Goal: Communication & Community: Answer question/provide support

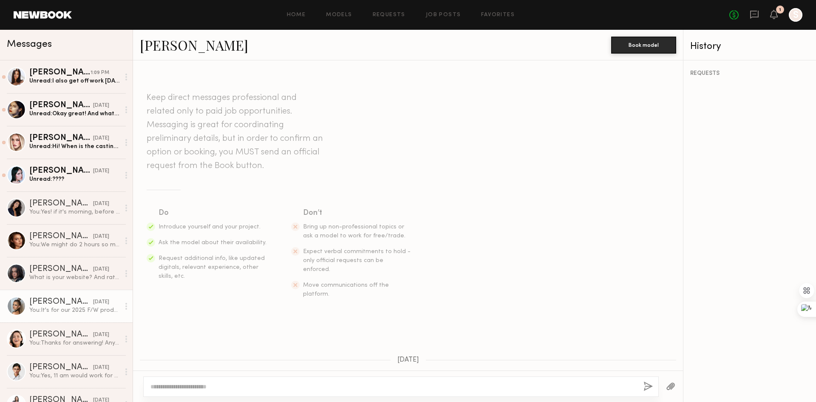
scroll to position [339, 0]
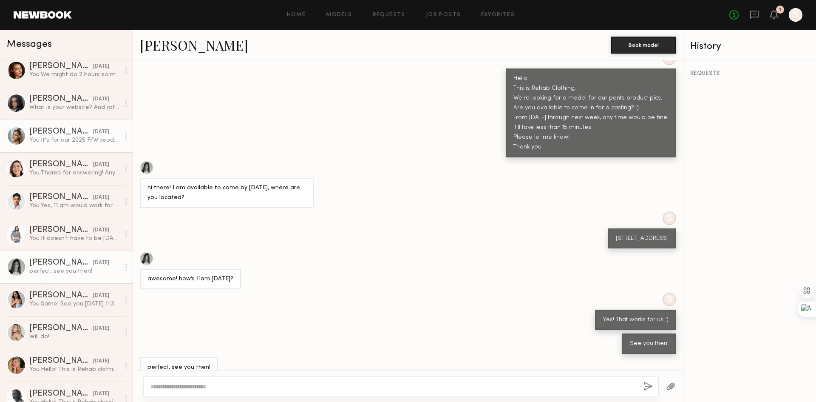
click at [54, 121] on link "[PERSON_NAME] [DATE] You: It's for our 2025 F/W product shots. If you can work …" at bounding box center [66, 135] width 133 height 33
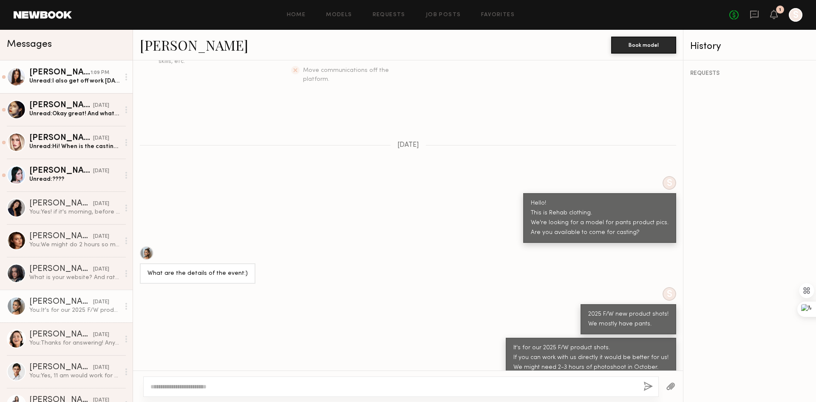
click at [82, 86] on link "[PERSON_NAME] 1:09 PM Unread: I also get off work [DATE] in DTLA at 2PM. If [DA…" at bounding box center [66, 76] width 133 height 33
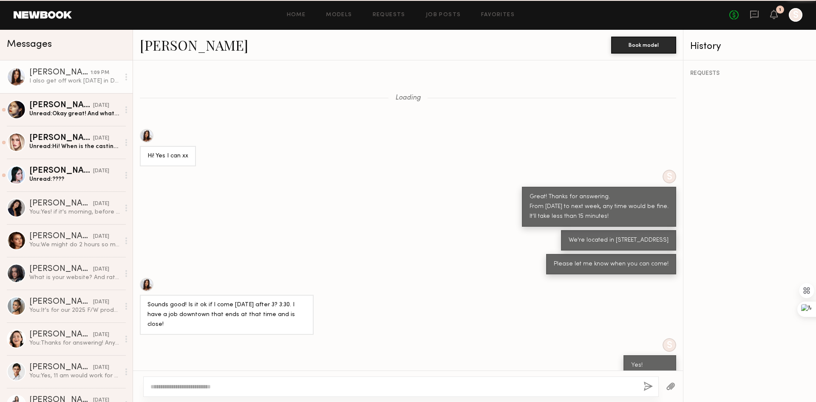
scroll to position [312, 0]
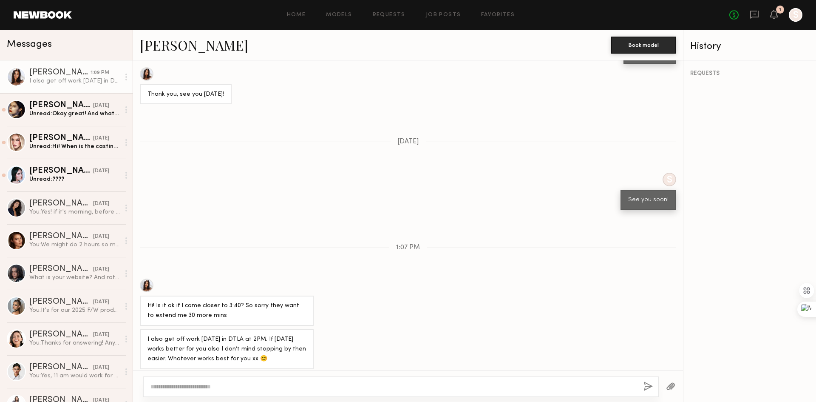
click at [361, 314] on div "Hi! Is it ok if I come closer to 3:40? So sorry they want to extend me 30 more …" at bounding box center [408, 301] width 550 height 47
click at [269, 346] on div "I also get off work [DATE] in DTLA at 2PM. If [DATE] works better for you also …" at bounding box center [226, 348] width 159 height 29
click at [260, 383] on textarea at bounding box center [393, 386] width 486 height 8
click at [344, 387] on textarea "**********" at bounding box center [393, 386] width 486 height 8
drag, startPoint x: 284, startPoint y: 388, endPoint x: 186, endPoint y: 388, distance: 97.7
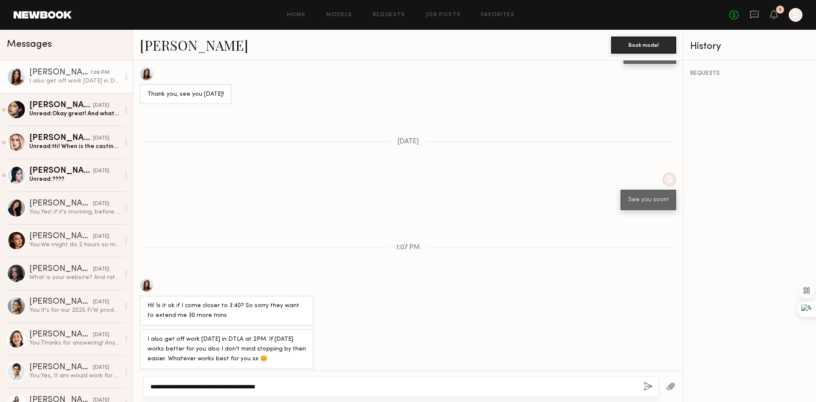
click at [186, 388] on textarea "**********" at bounding box center [393, 386] width 486 height 8
type textarea "**********"
click at [647, 390] on button "button" at bounding box center [647, 386] width 9 height 11
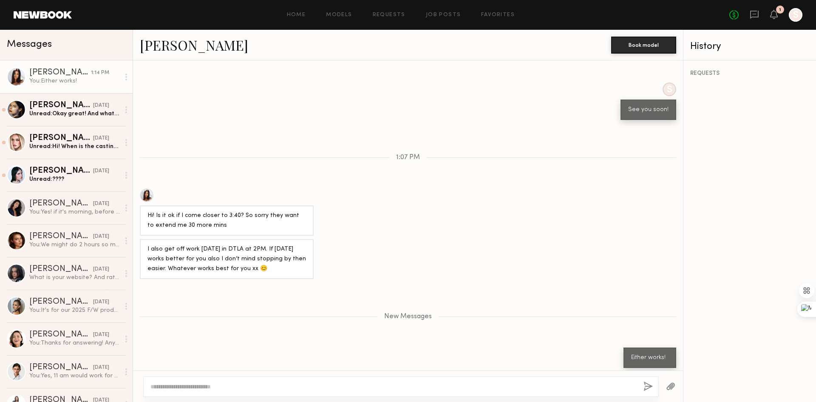
click at [574, 388] on textarea at bounding box center [393, 386] width 486 height 8
type textarea "**********"
click at [642, 385] on div "**********" at bounding box center [401, 386] width 516 height 20
click at [648, 385] on button "button" at bounding box center [647, 386] width 9 height 11
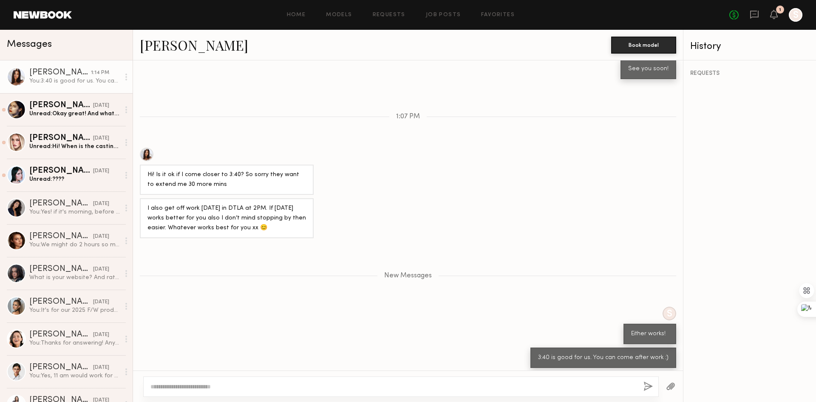
click at [298, 273] on div "New Messages" at bounding box center [408, 275] width 550 height 7
click at [67, 123] on link "[PERSON_NAME] [DATE] Unread: Okay great! And what are the job details?" at bounding box center [66, 109] width 133 height 33
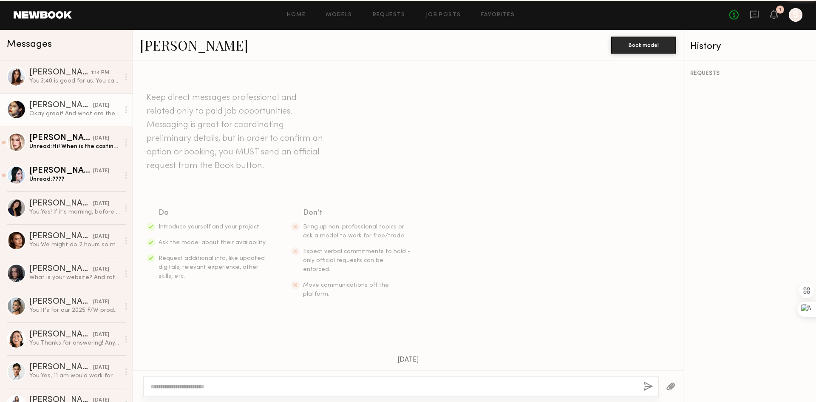
scroll to position [281, 0]
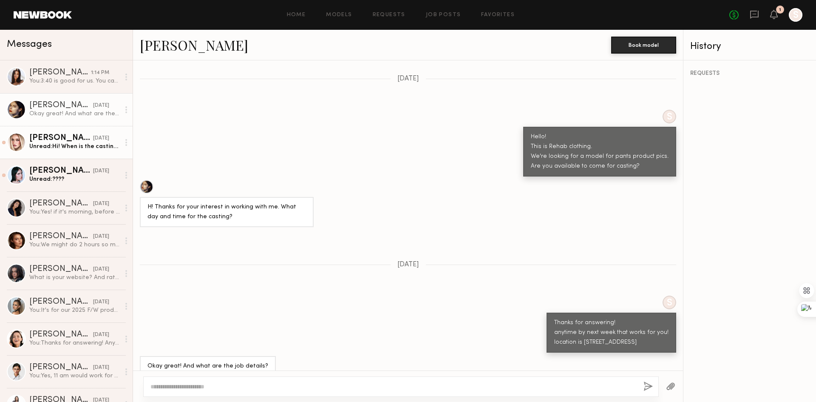
click at [69, 144] on div "Unread: Hi! When is the casting??" at bounding box center [74, 146] width 91 height 8
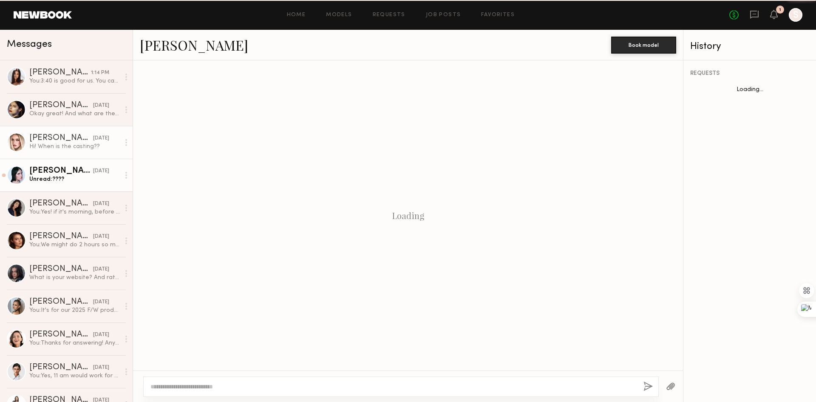
scroll to position [170, 0]
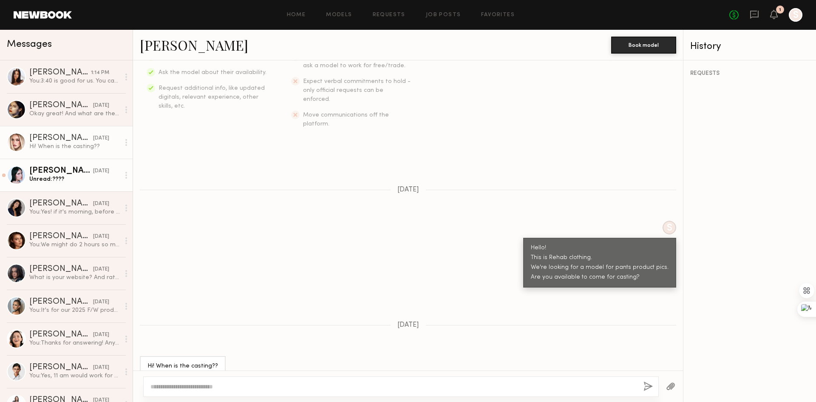
click at [82, 185] on link "[PERSON_NAME] [DATE] Unread: ????" at bounding box center [66, 175] width 133 height 33
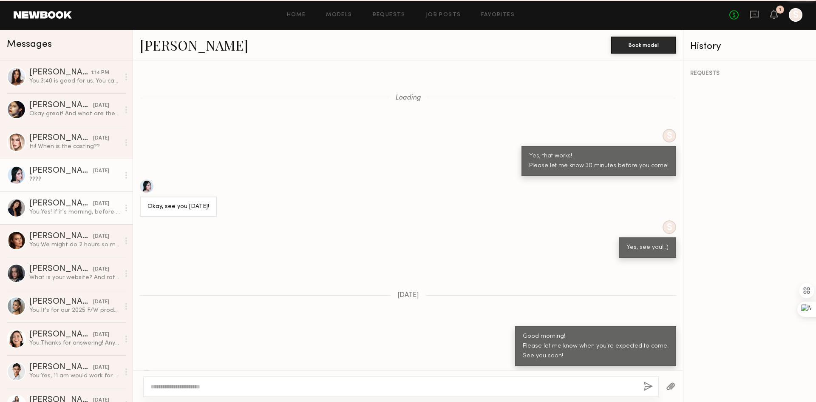
scroll to position [199, 0]
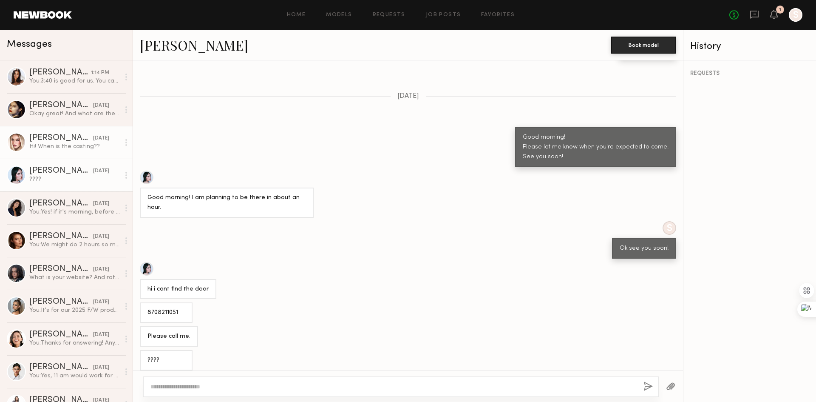
click at [41, 139] on div "[PERSON_NAME]" at bounding box center [61, 138] width 64 height 8
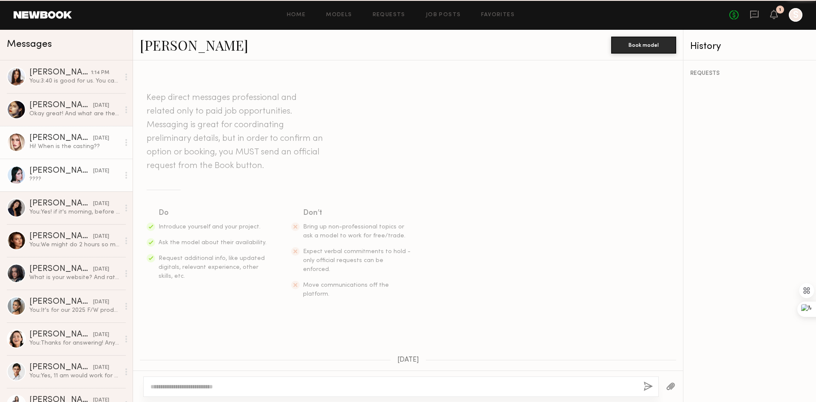
scroll to position [170, 0]
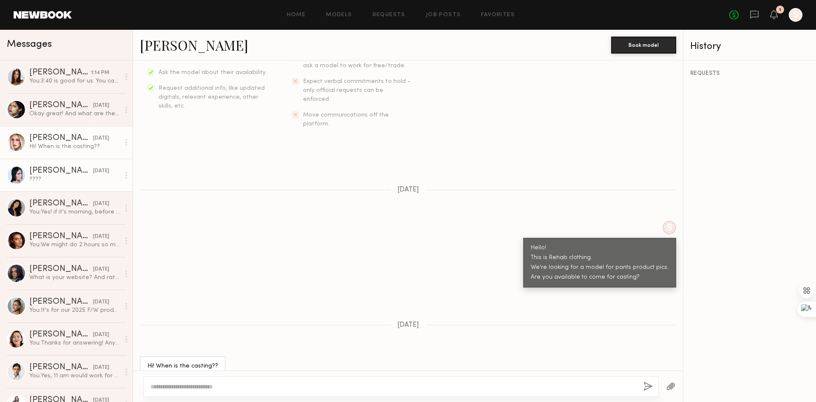
click at [67, 178] on div "????" at bounding box center [74, 179] width 91 height 8
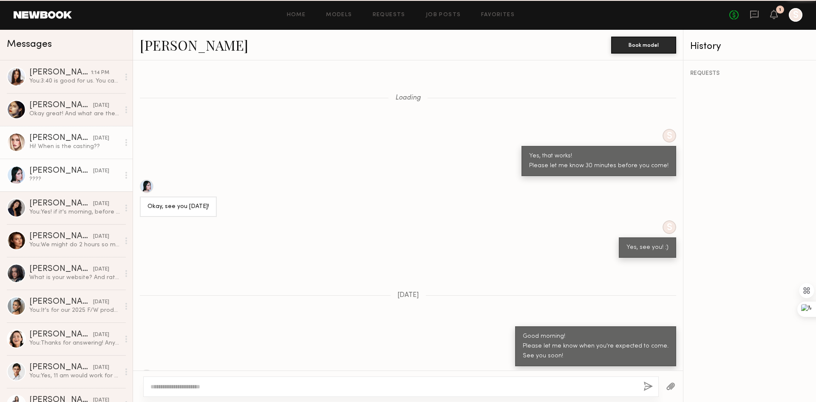
scroll to position [199, 0]
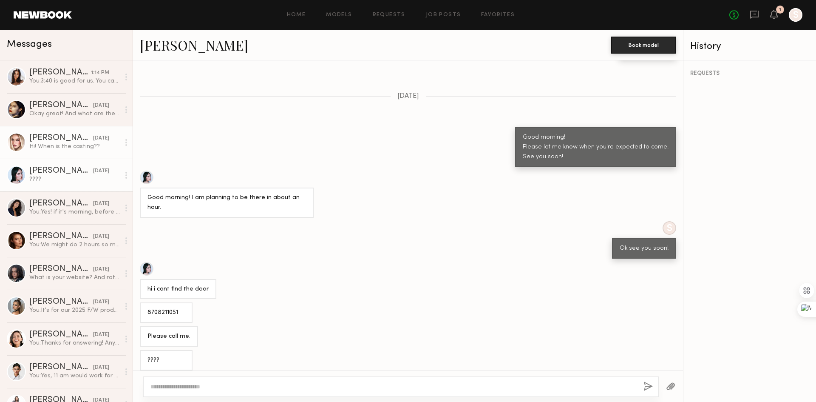
click at [56, 146] on div "Hi! When is the casting??" at bounding box center [74, 146] width 91 height 8
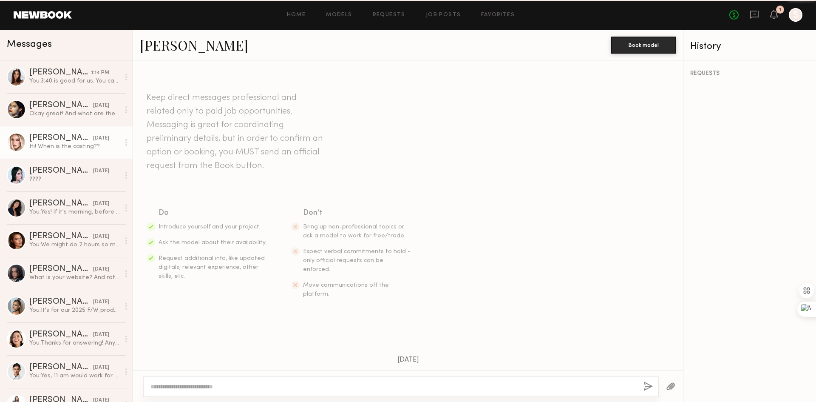
scroll to position [170, 0]
